Goal: Purchase product/service

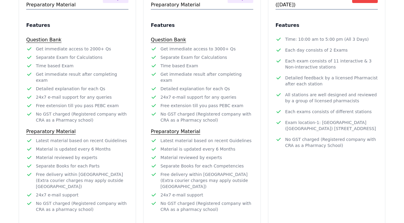
scroll to position [429, 0]
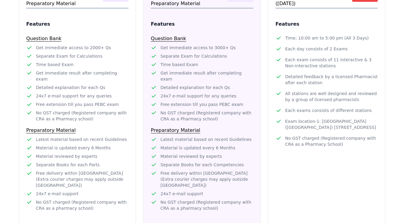
click at [191, 170] on span "Free delivery within [GEOGRAPHIC_DATA] (Extra courier charges may apply outside…" at bounding box center [206, 179] width 93 height 18
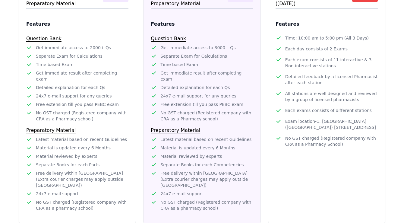
click at [191, 170] on span "Free delivery within [GEOGRAPHIC_DATA] (Extra courier charges may apply outside…" at bounding box center [206, 179] width 93 height 18
click at [177, 170] on span "Free delivery within [GEOGRAPHIC_DATA] (Extra courier charges may apply outside…" at bounding box center [206, 179] width 93 height 18
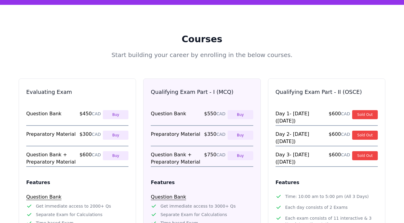
scroll to position [264, 0]
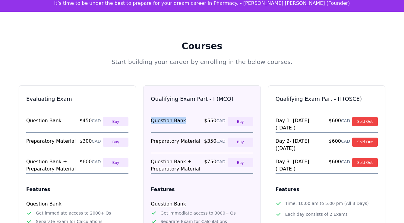
drag, startPoint x: 161, startPoint y: 97, endPoint x: 194, endPoint y: 113, distance: 37.1
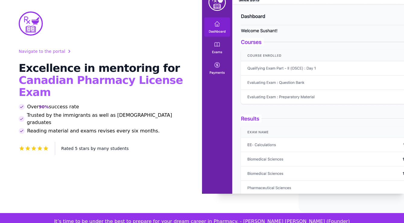
scroll to position [0, 0]
